Goal: Information Seeking & Learning: Learn about a topic

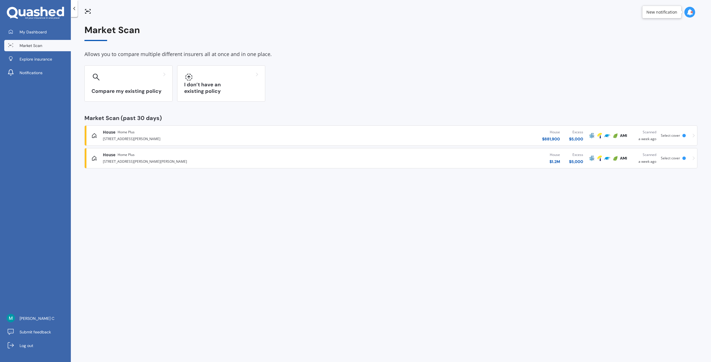
click at [40, 48] on span "Market Scan" at bounding box center [31, 46] width 23 height 6
click at [27, 33] on span "My Dashboard" at bounding box center [33, 32] width 27 height 6
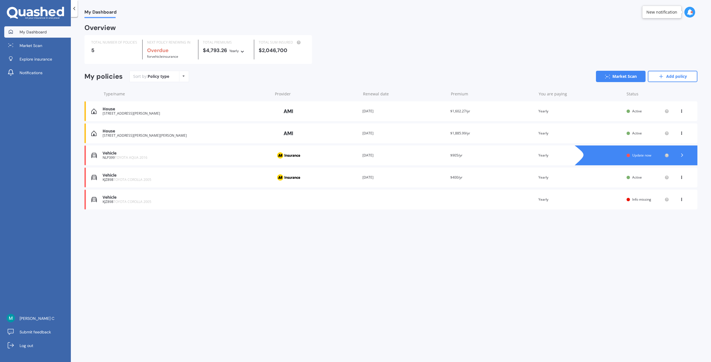
click at [149, 114] on div "[STREET_ADDRESS][PERSON_NAME]" at bounding box center [186, 114] width 167 height 4
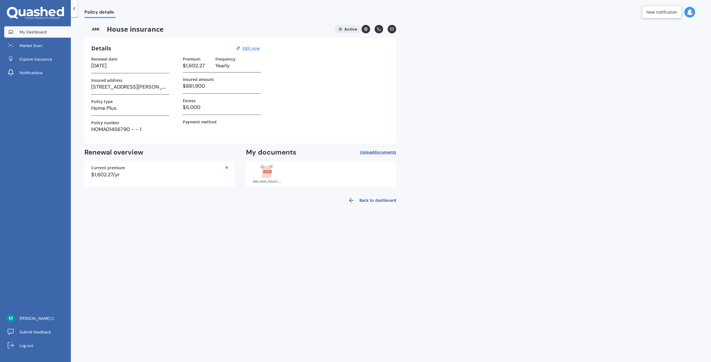
click at [42, 33] on span "My Dashboard" at bounding box center [33, 32] width 27 height 6
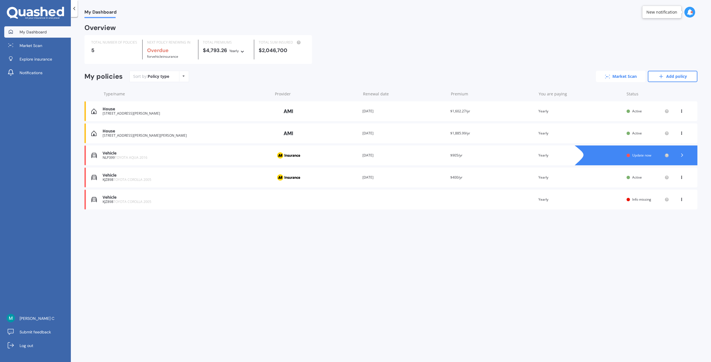
click at [616, 73] on link "Market Scan" at bounding box center [621, 76] width 50 height 11
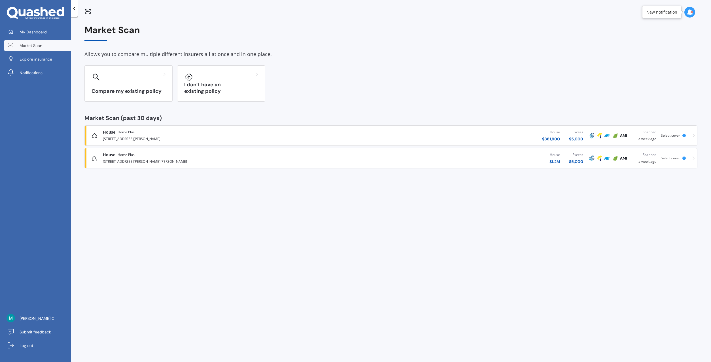
click at [692, 135] on div "House Home Plus [STREET_ADDRESS][PERSON_NAME] House $ 881,900 Excess $ 5,000 Sc…" at bounding box center [391, 135] width 608 height 17
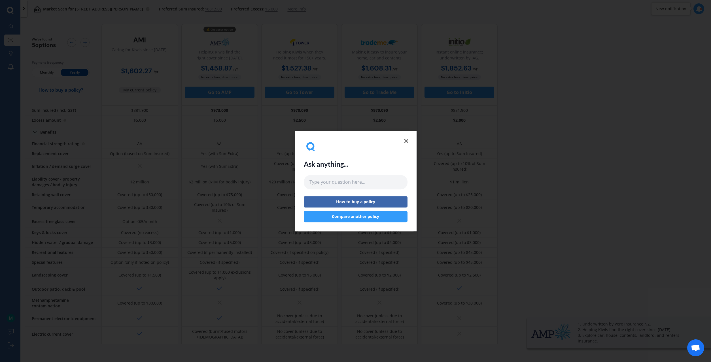
click at [403, 143] on icon at bounding box center [406, 141] width 7 height 7
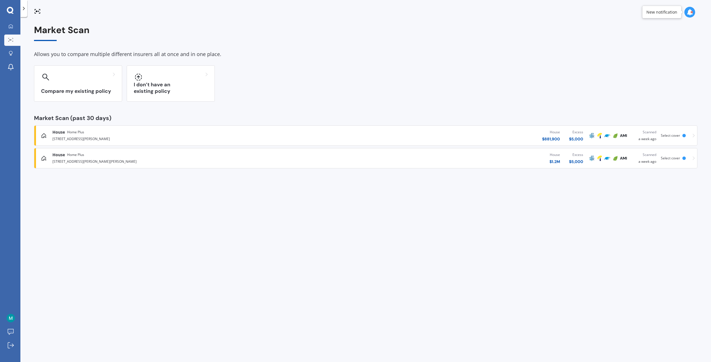
click at [693, 158] on icon at bounding box center [694, 158] width 2 height 4
